Goal: Transaction & Acquisition: Subscribe to service/newsletter

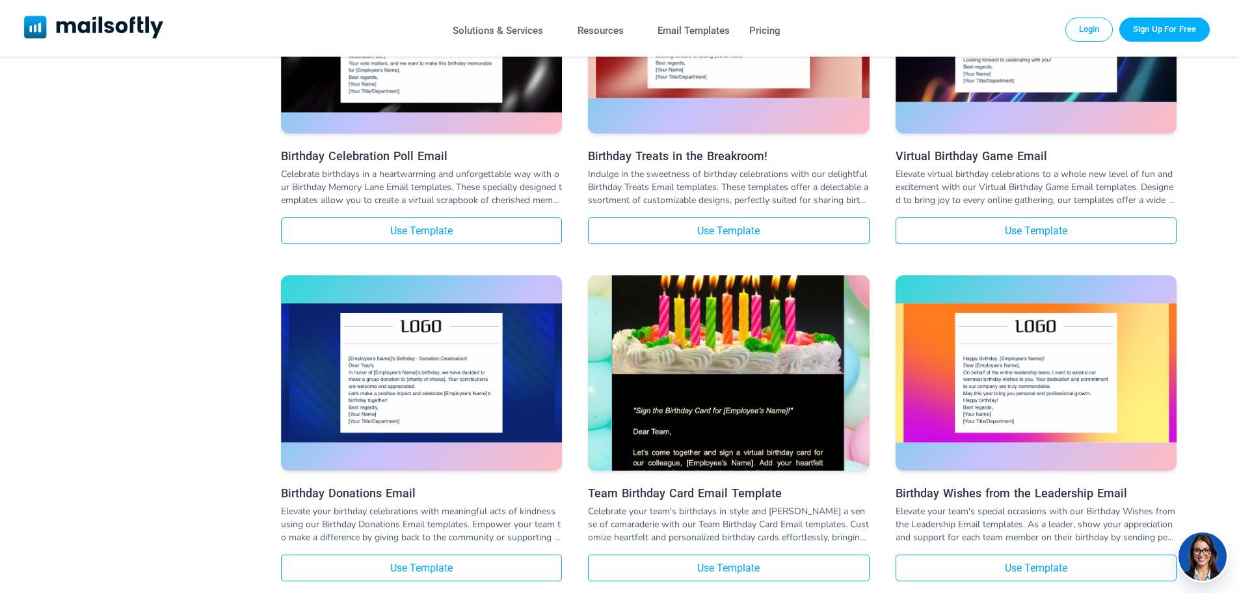
scroll to position [3252, 0]
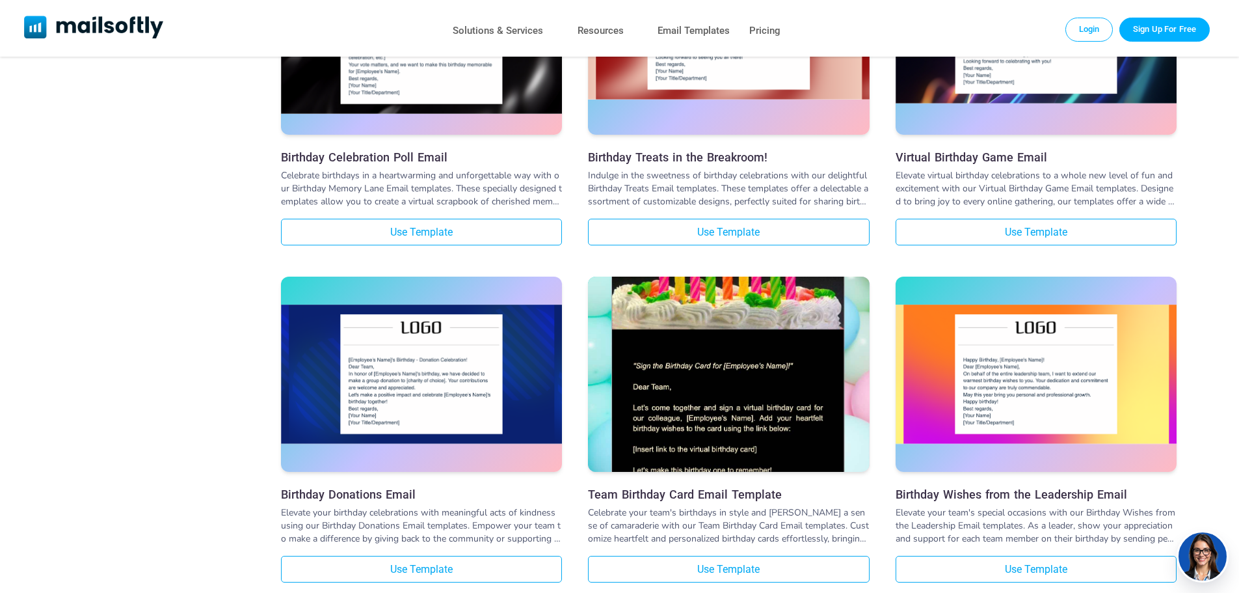
click at [793, 339] on img at bounding box center [728, 328] width 281 height 461
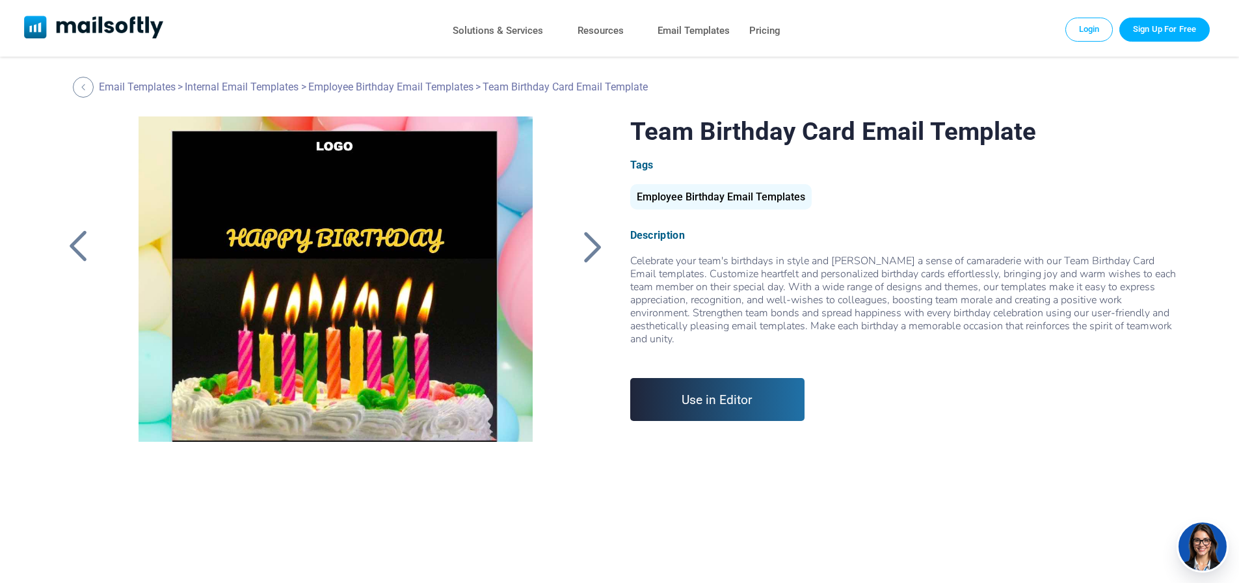
click at [729, 386] on link "Use in Editor" at bounding box center [717, 399] width 175 height 43
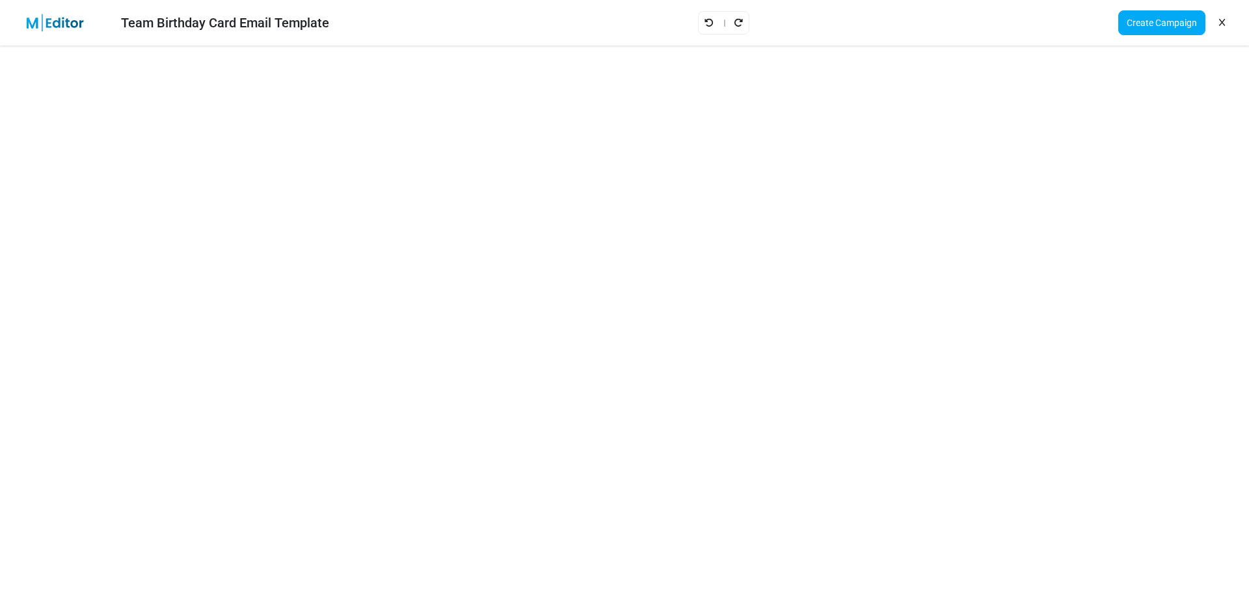
click at [709, 27] on link "Undo" at bounding box center [709, 22] width 10 height 17
click at [706, 26] on icon "Undo" at bounding box center [708, 22] width 9 height 9
click at [706, 25] on icon "Undo" at bounding box center [708, 22] width 9 height 9
click at [707, 23] on icon "Undo" at bounding box center [708, 22] width 9 height 9
click at [706, 21] on icon "Undo" at bounding box center [708, 22] width 9 height 9
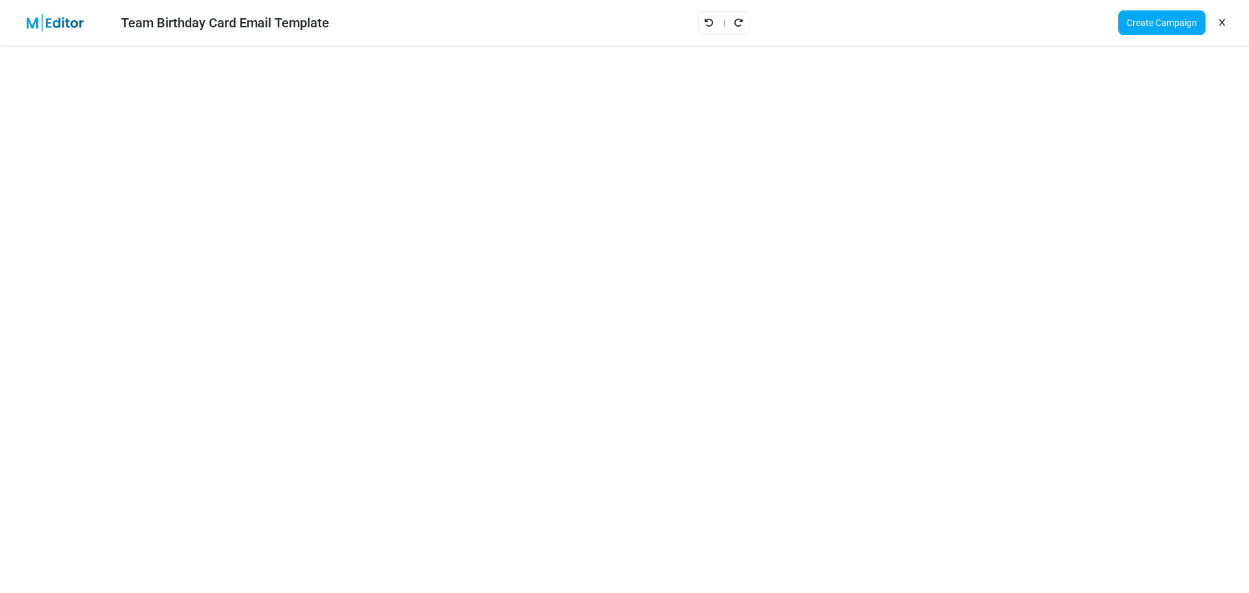
click at [703, 20] on div at bounding box center [723, 22] width 51 height 23
click at [707, 22] on icon "Undo" at bounding box center [708, 22] width 9 height 9
click at [708, 20] on icon "Undo" at bounding box center [708, 22] width 9 height 9
click at [708, 21] on icon "Undo" at bounding box center [708, 22] width 9 height 9
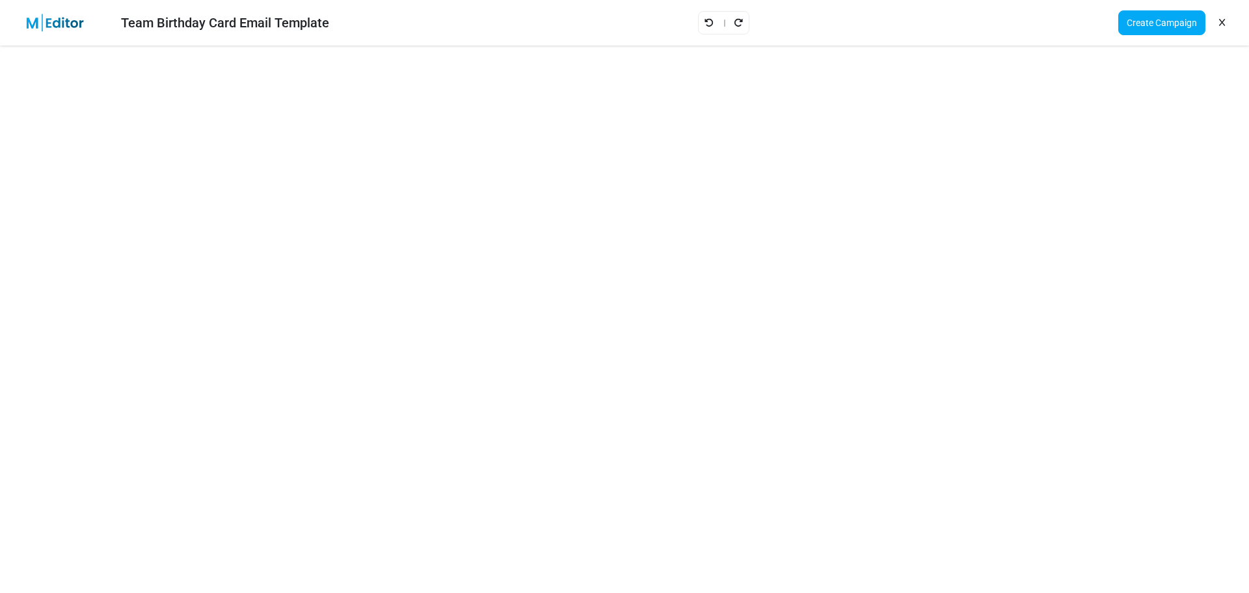
click at [712, 18] on icon "Undo" at bounding box center [708, 22] width 9 height 9
click at [710, 18] on icon "Undo" at bounding box center [708, 22] width 9 height 9
click at [708, 18] on icon "Undo" at bounding box center [708, 22] width 9 height 9
click at [1154, 22] on link "Create Campaign" at bounding box center [1161, 22] width 87 height 25
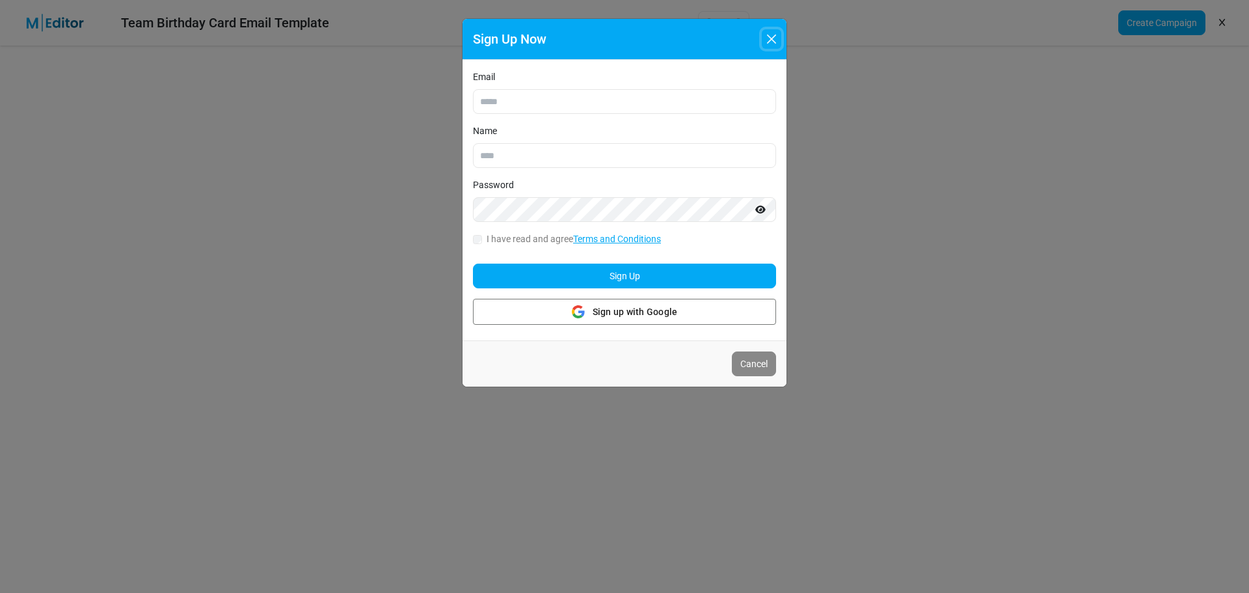
click at [771, 38] on button "Close" at bounding box center [772, 39] width 20 height 20
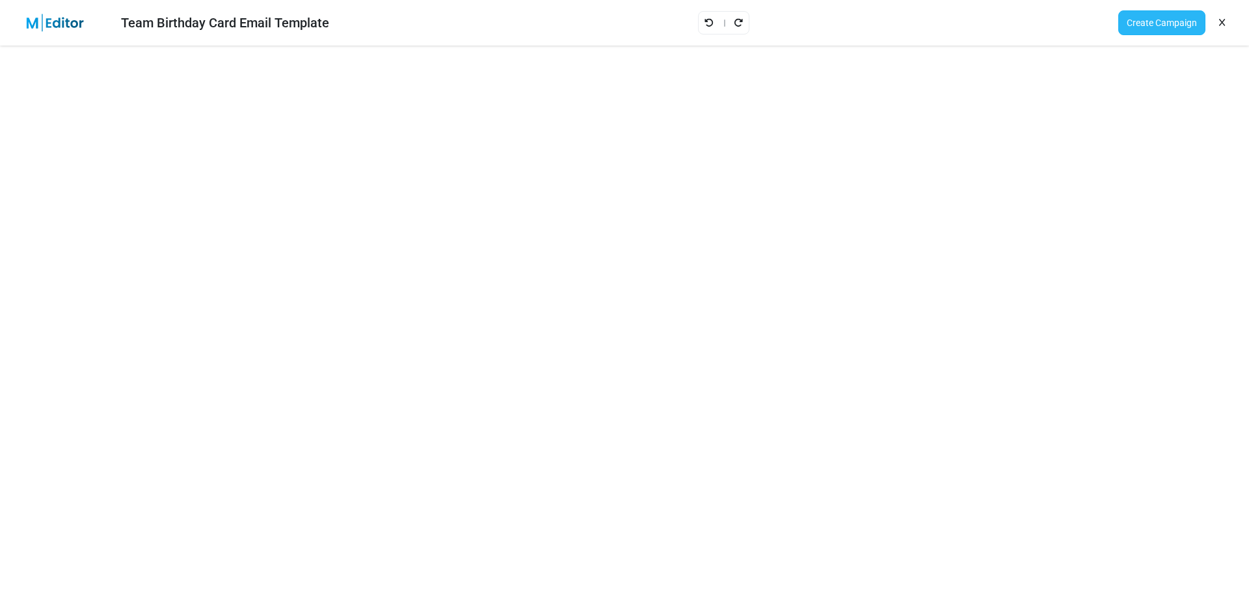
click at [1127, 24] on link "Create Campaign" at bounding box center [1161, 22] width 87 height 25
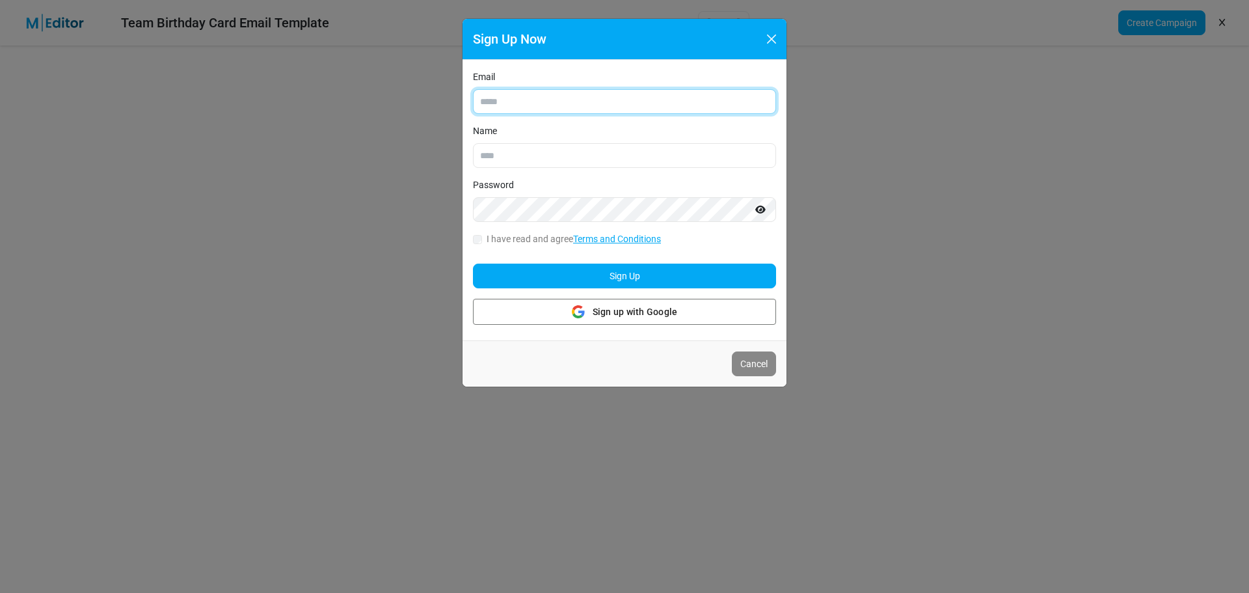
click at [567, 107] on input "Email" at bounding box center [624, 101] width 303 height 25
type input "**********"
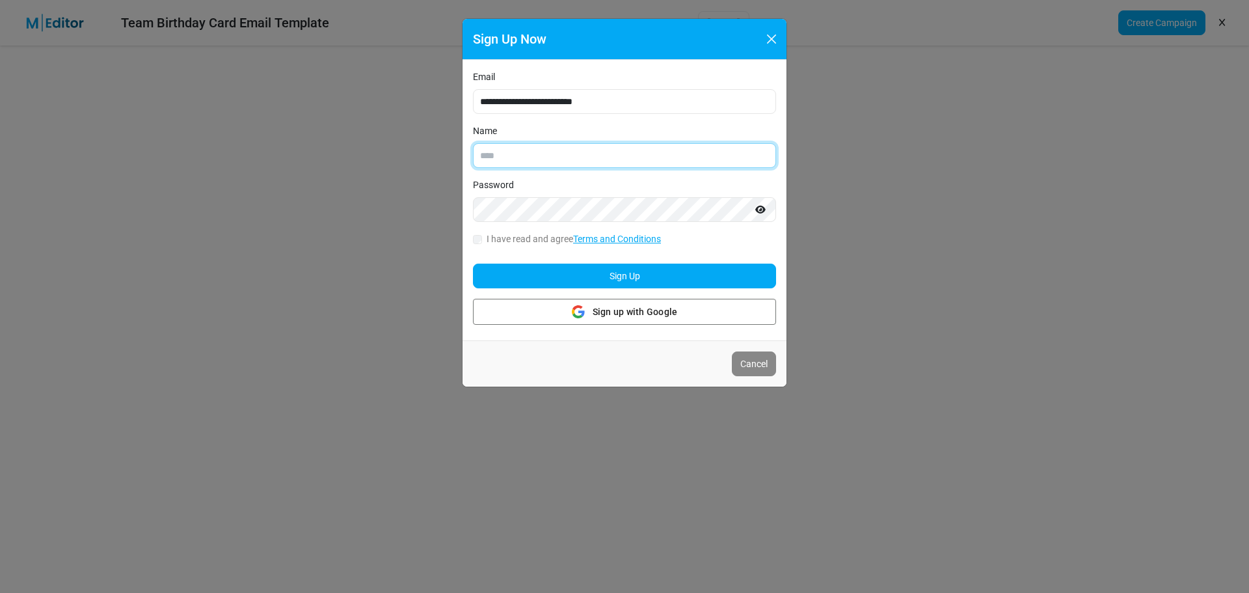
click at [529, 150] on input "Name" at bounding box center [624, 155] width 303 height 25
type input "*******"
click at [758, 211] on icon "Show password" at bounding box center [760, 209] width 10 height 9
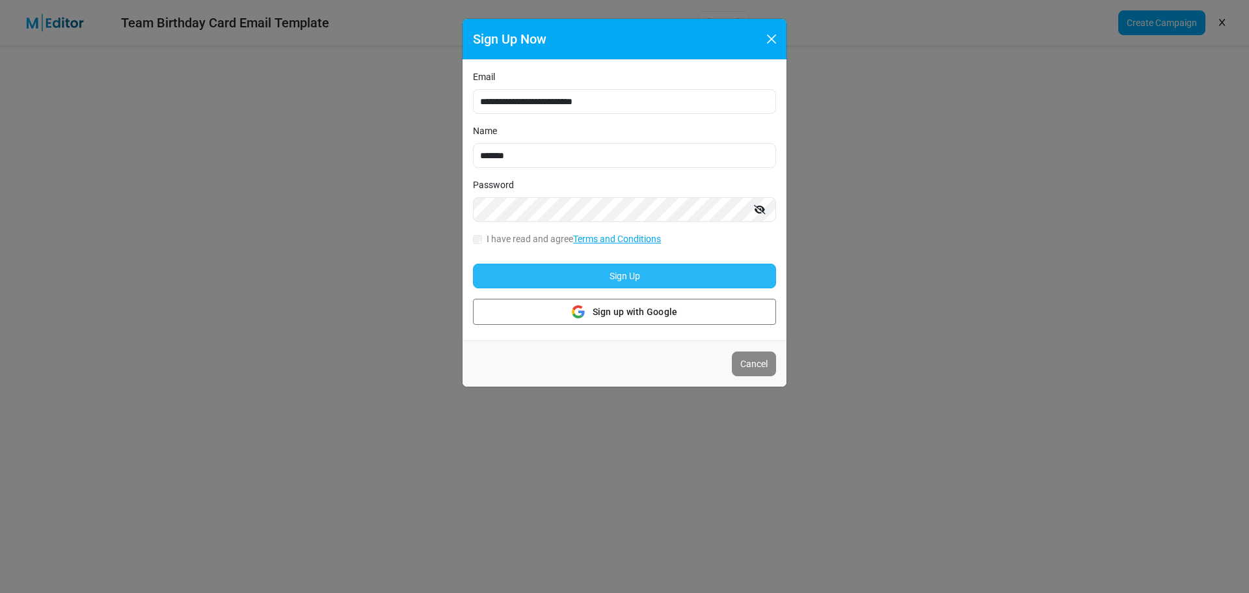
click at [528, 281] on button "Sign Up" at bounding box center [624, 275] width 303 height 25
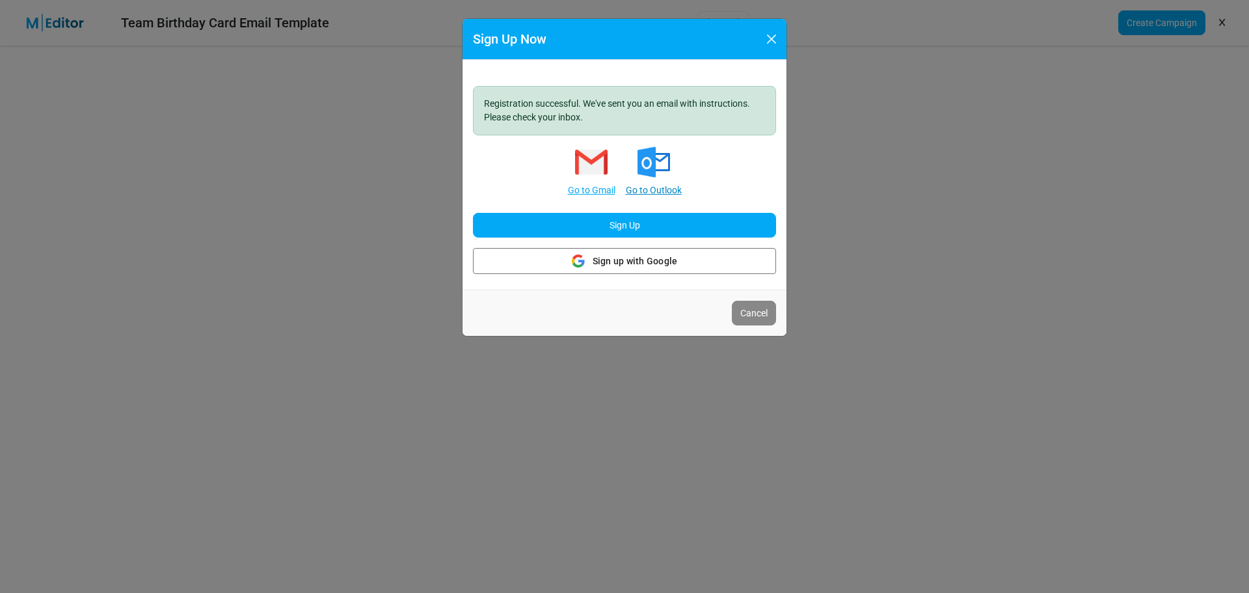
click at [647, 188] on link "Go to Outlook" at bounding box center [654, 190] width 56 height 14
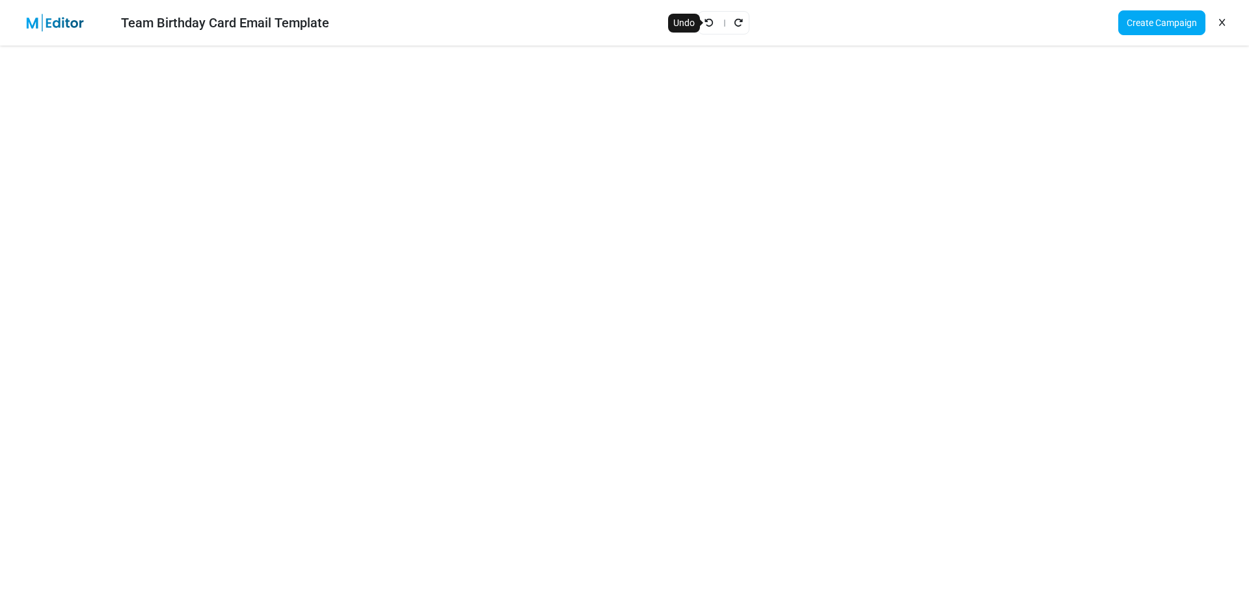
click at [708, 23] on icon "Undo" at bounding box center [708, 22] width 9 height 9
click at [739, 21] on icon "Redo" at bounding box center [738, 22] width 9 height 9
drag, startPoint x: 799, startPoint y: 47, endPoint x: 708, endPoint y: 25, distance: 93.1
click at [708, 25] on icon "Undo" at bounding box center [708, 22] width 9 height 9
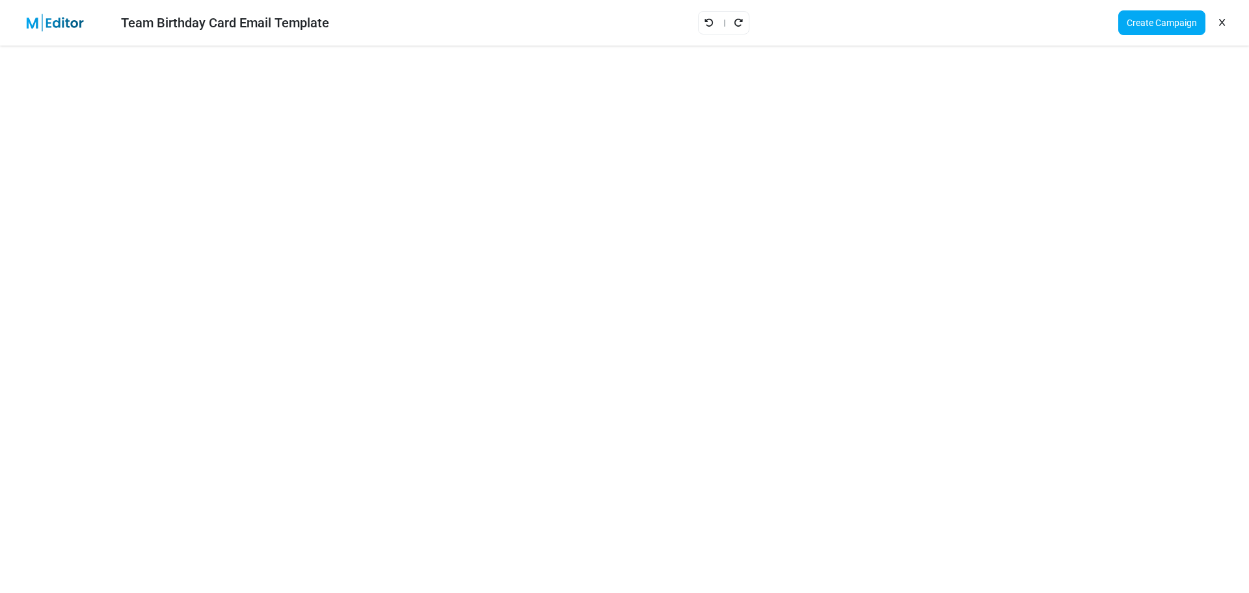
click at [712, 20] on icon "Undo" at bounding box center [708, 22] width 9 height 9
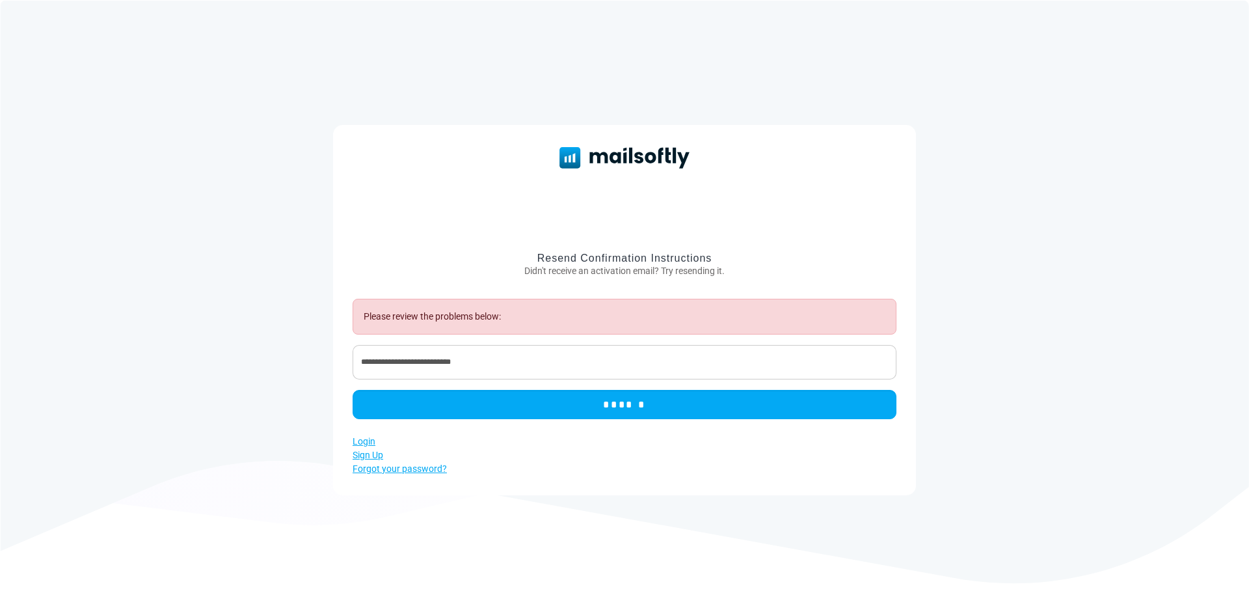
click at [470, 319] on div "Please review the problems below:" at bounding box center [625, 317] width 544 height 36
click at [492, 355] on input "**********" at bounding box center [625, 362] width 544 height 34
click at [368, 442] on link "Login" at bounding box center [364, 441] width 23 height 10
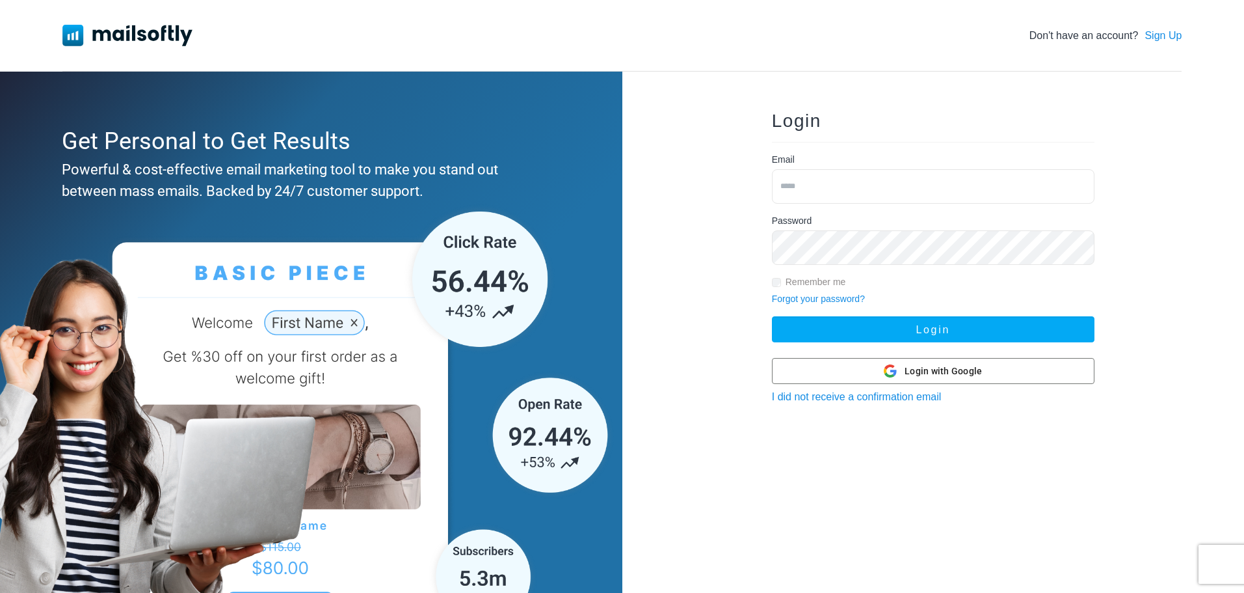
click at [805, 193] on input "email" at bounding box center [933, 186] width 323 height 34
type input "**********"
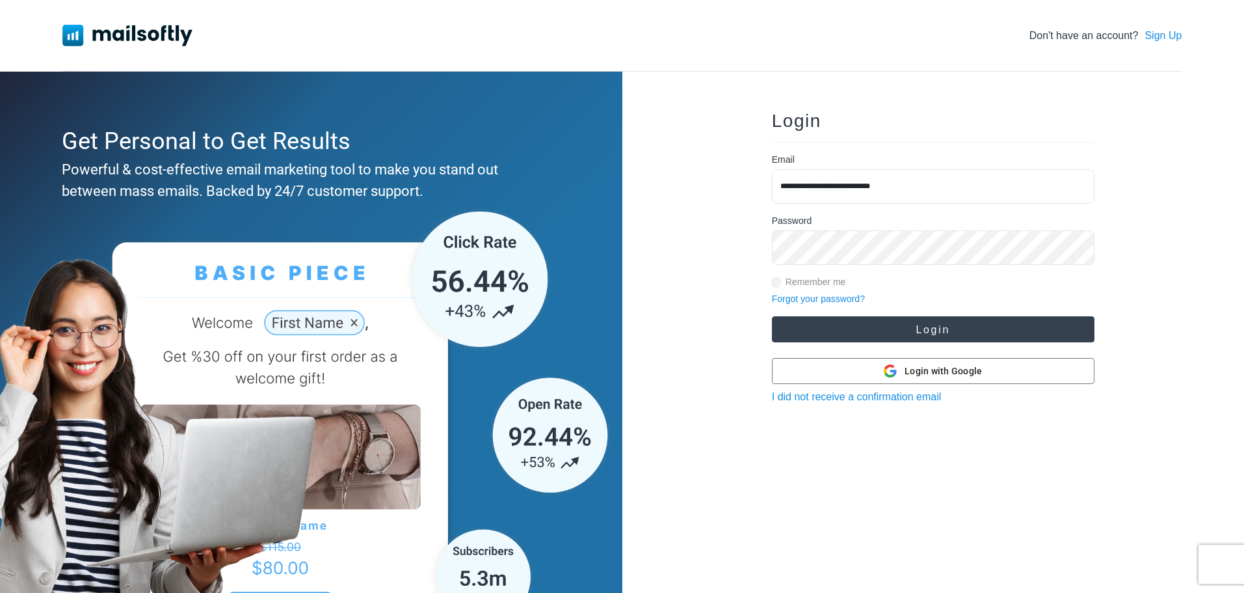
click at [864, 325] on button "Login" at bounding box center [933, 329] width 323 height 26
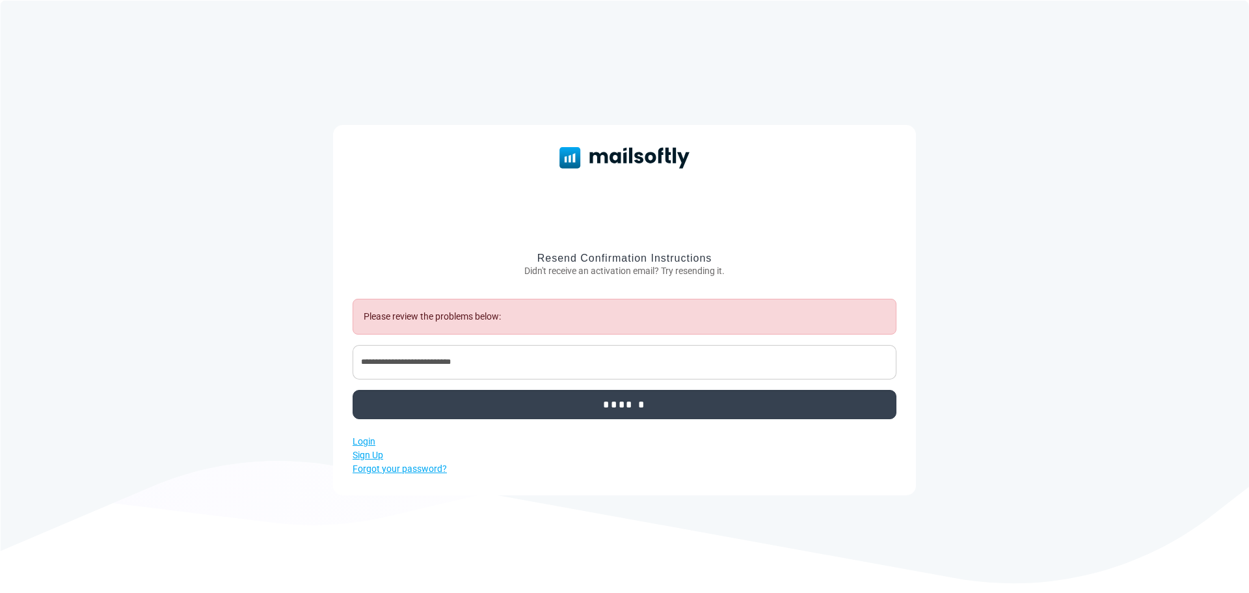
click at [599, 407] on input "******" at bounding box center [625, 404] width 544 height 29
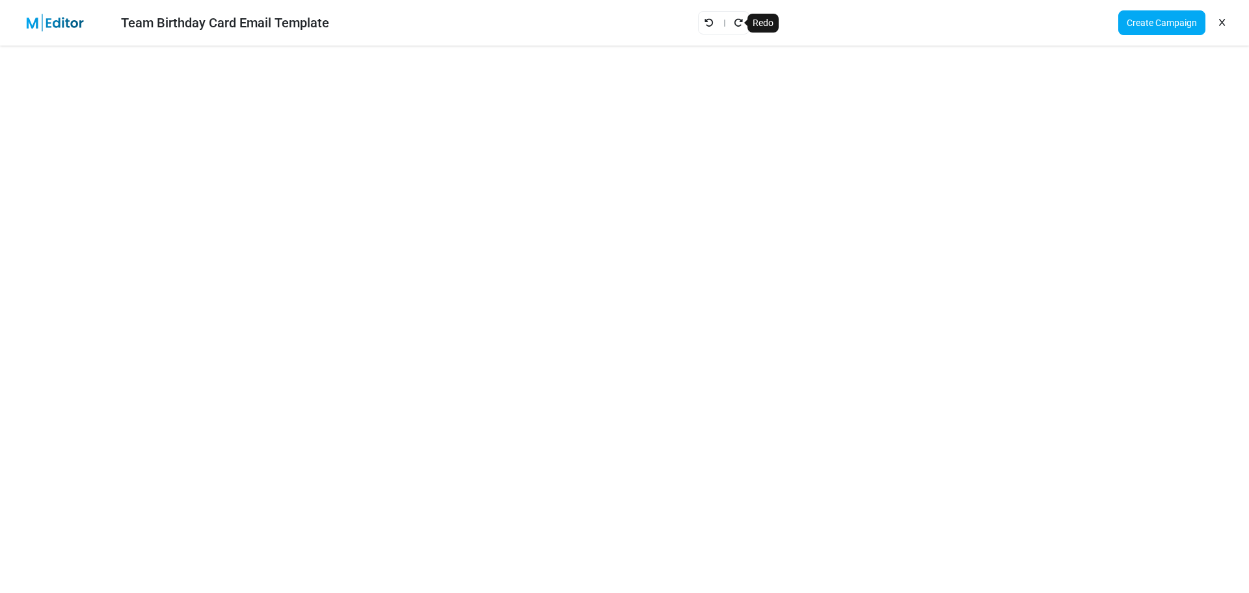
click at [741, 19] on icon "Redo" at bounding box center [738, 22] width 9 height 9
click at [704, 29] on link "Undo" at bounding box center [709, 22] width 10 height 17
click at [708, 25] on icon "Undo" at bounding box center [708, 22] width 9 height 9
drag, startPoint x: 707, startPoint y: 21, endPoint x: 704, endPoint y: 29, distance: 7.9
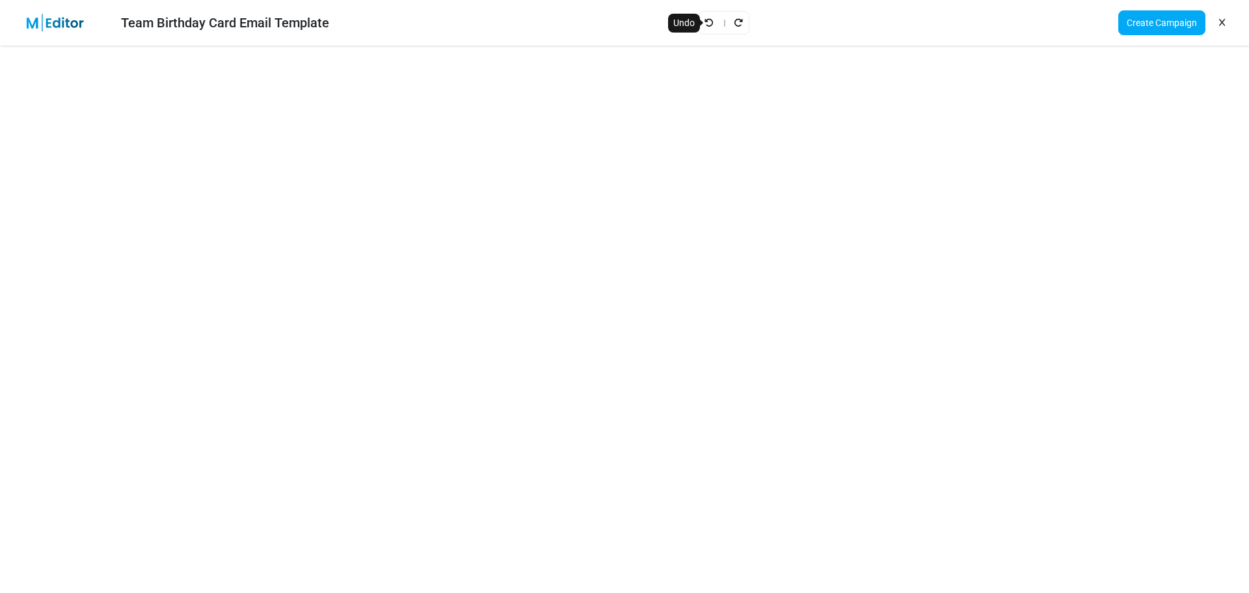
click at [706, 23] on icon "Undo" at bounding box center [708, 22] width 9 height 9
